Goal: Ask a question: Seek information or help from site administrators or community

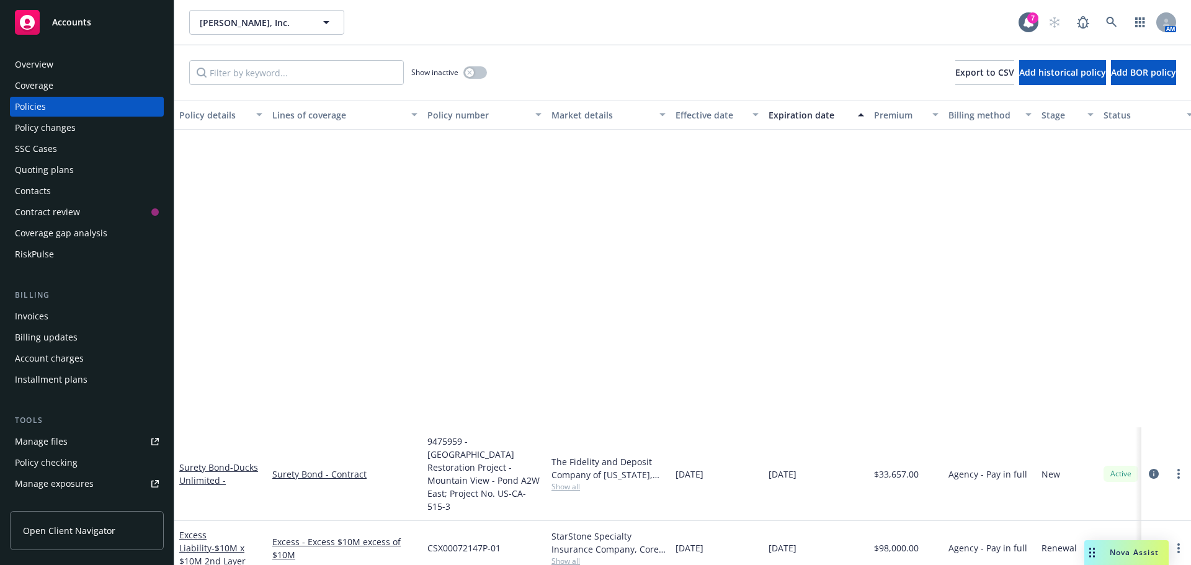
scroll to position [372, 0]
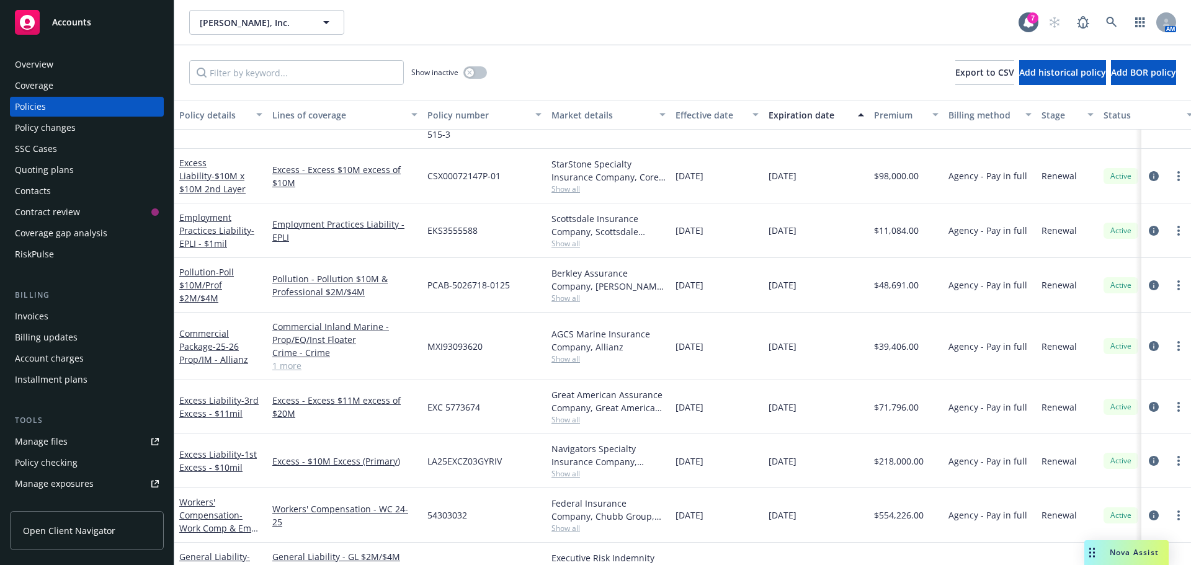
click at [1129, 551] on span "Nova Assist" at bounding box center [1133, 552] width 49 height 11
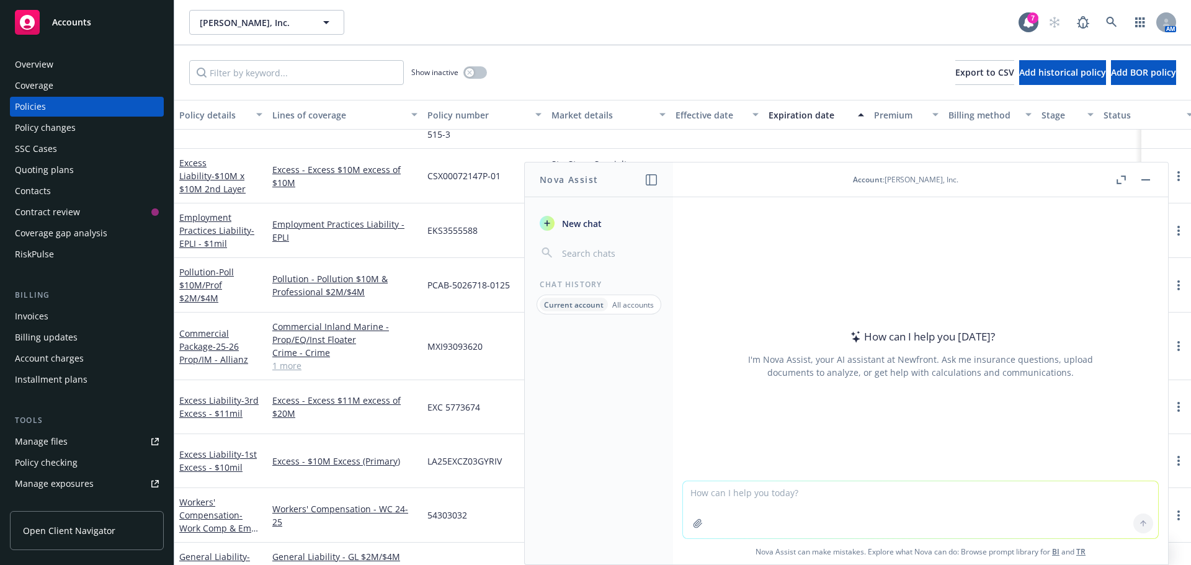
click at [695, 530] on button "button" at bounding box center [698, 523] width 20 height 20
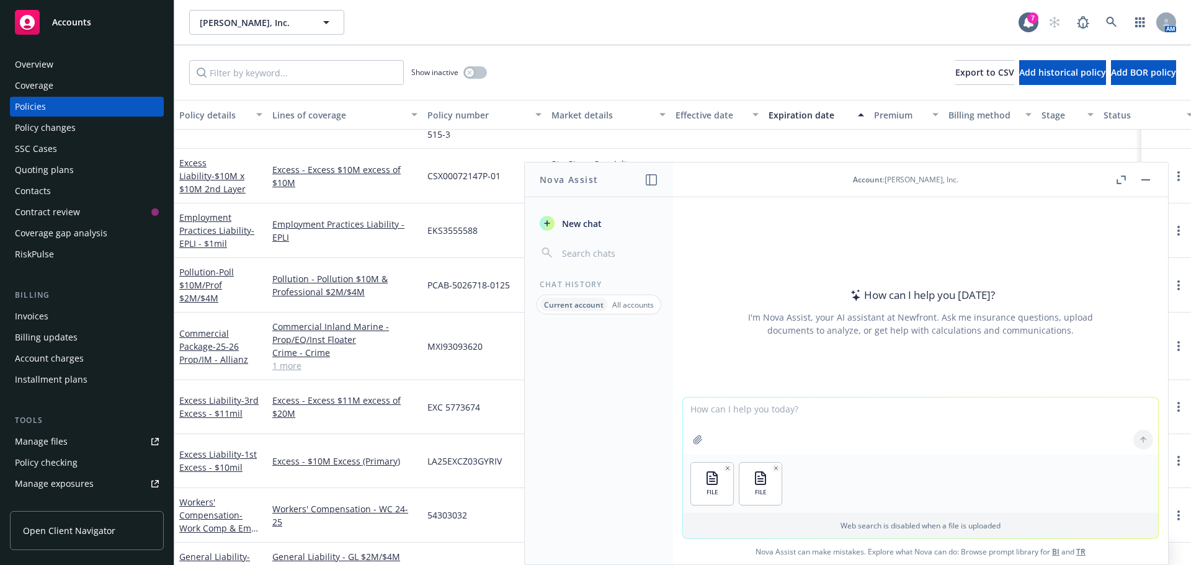
click at [810, 522] on p "Web search is disabled when a file is uploaded" at bounding box center [920, 525] width 460 height 11
click at [784, 409] on textarea at bounding box center [920, 425] width 475 height 57
type textarea "What is the difference in these two spreadsheets? What vehicles are missing?"
click at [1143, 438] on button at bounding box center [1143, 440] width 20 height 20
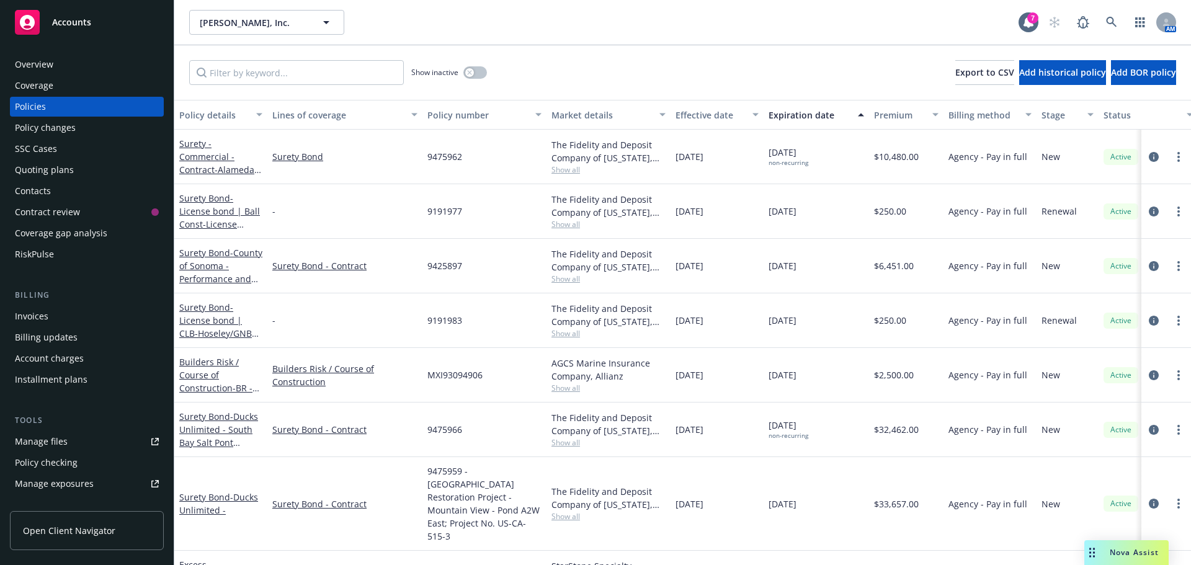
click at [1099, 549] on div "Nova Assist" at bounding box center [1133, 552] width 69 height 11
click at [1119, 551] on span "Nova Assist" at bounding box center [1133, 552] width 49 height 11
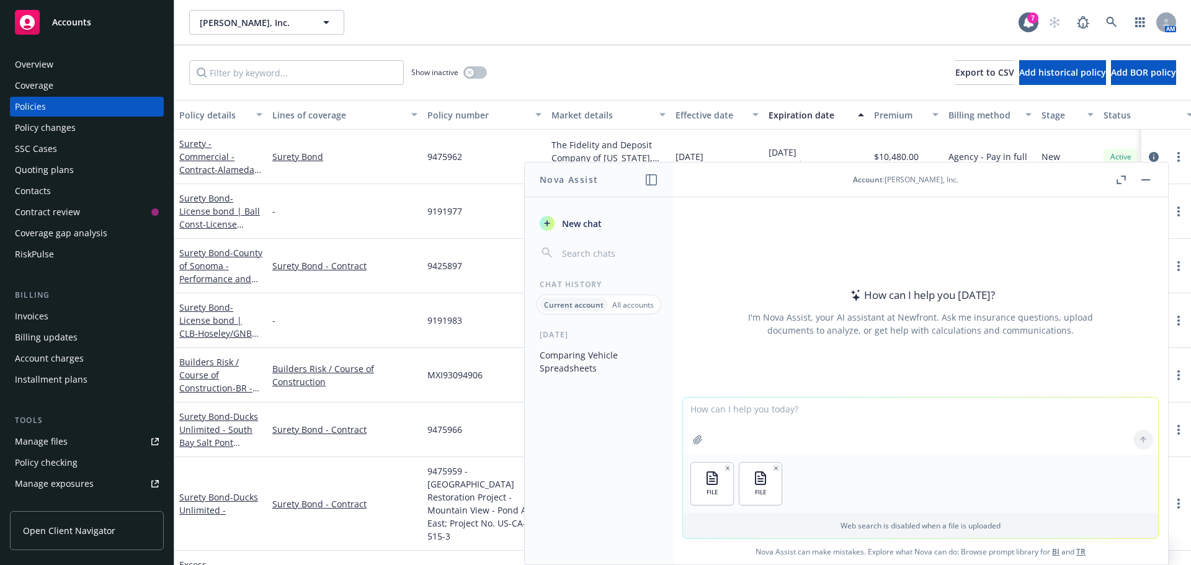
click at [779, 410] on textarea at bounding box center [920, 425] width 475 height 57
type textarea "What is the difference between these two spreadsheets on the equipment list? Wh…"
click at [1142, 443] on button at bounding box center [1143, 440] width 20 height 20
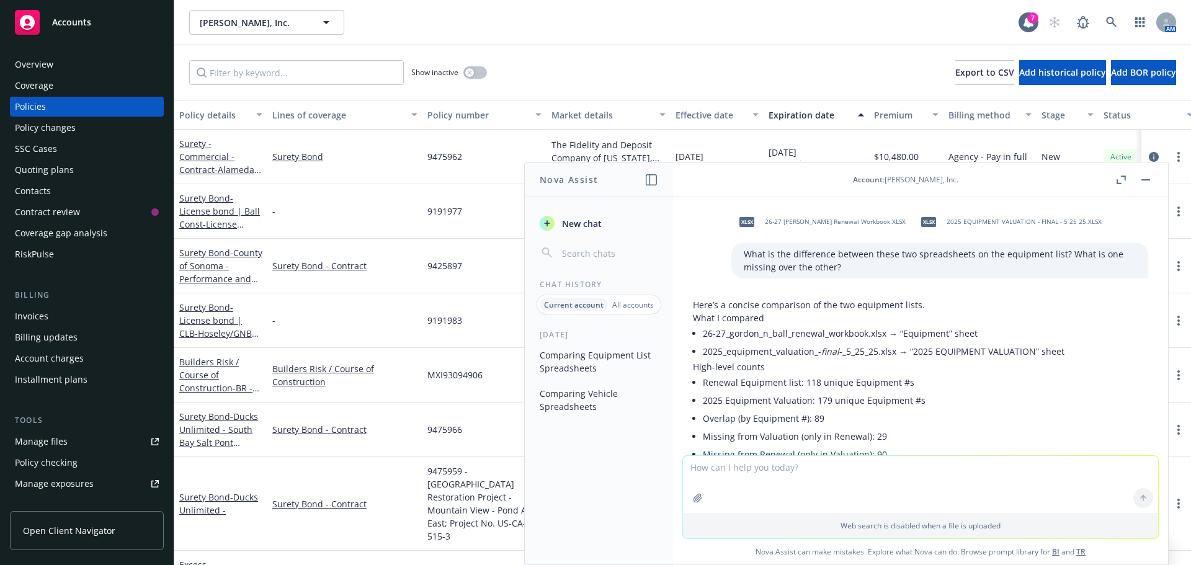
scroll to position [0, 0]
click at [1143, 177] on button "button" at bounding box center [1145, 179] width 15 height 15
